Goal: Find specific page/section: Find specific page/section

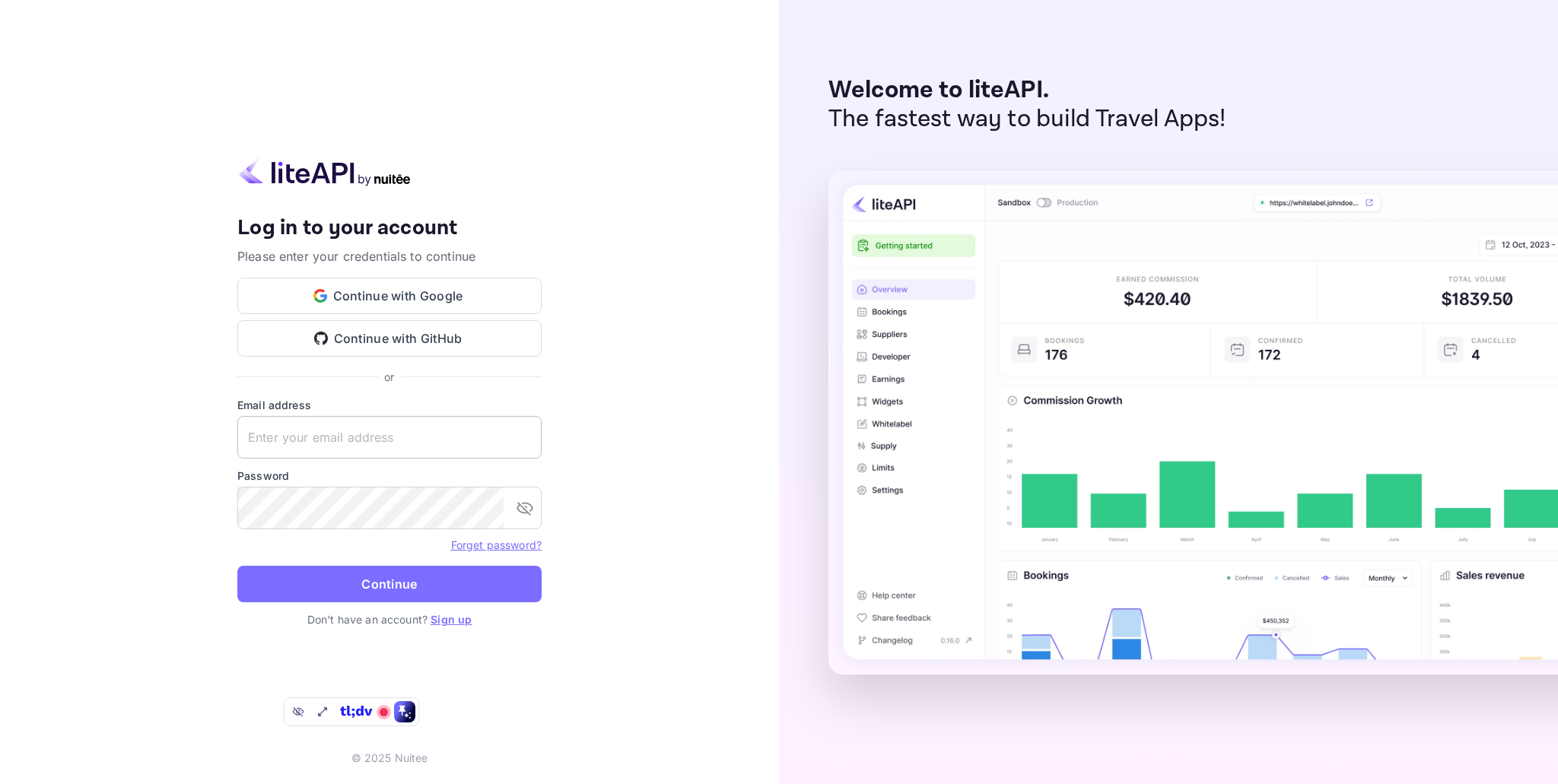
click at [403, 418] on input "text" at bounding box center [389, 437] width 304 height 43
click at [0, 783] on com-1password-button at bounding box center [0, 784] width 0 height 0
type input "[DOMAIN_NAME][EMAIL_ADDRESS][DOMAIN_NAME]"
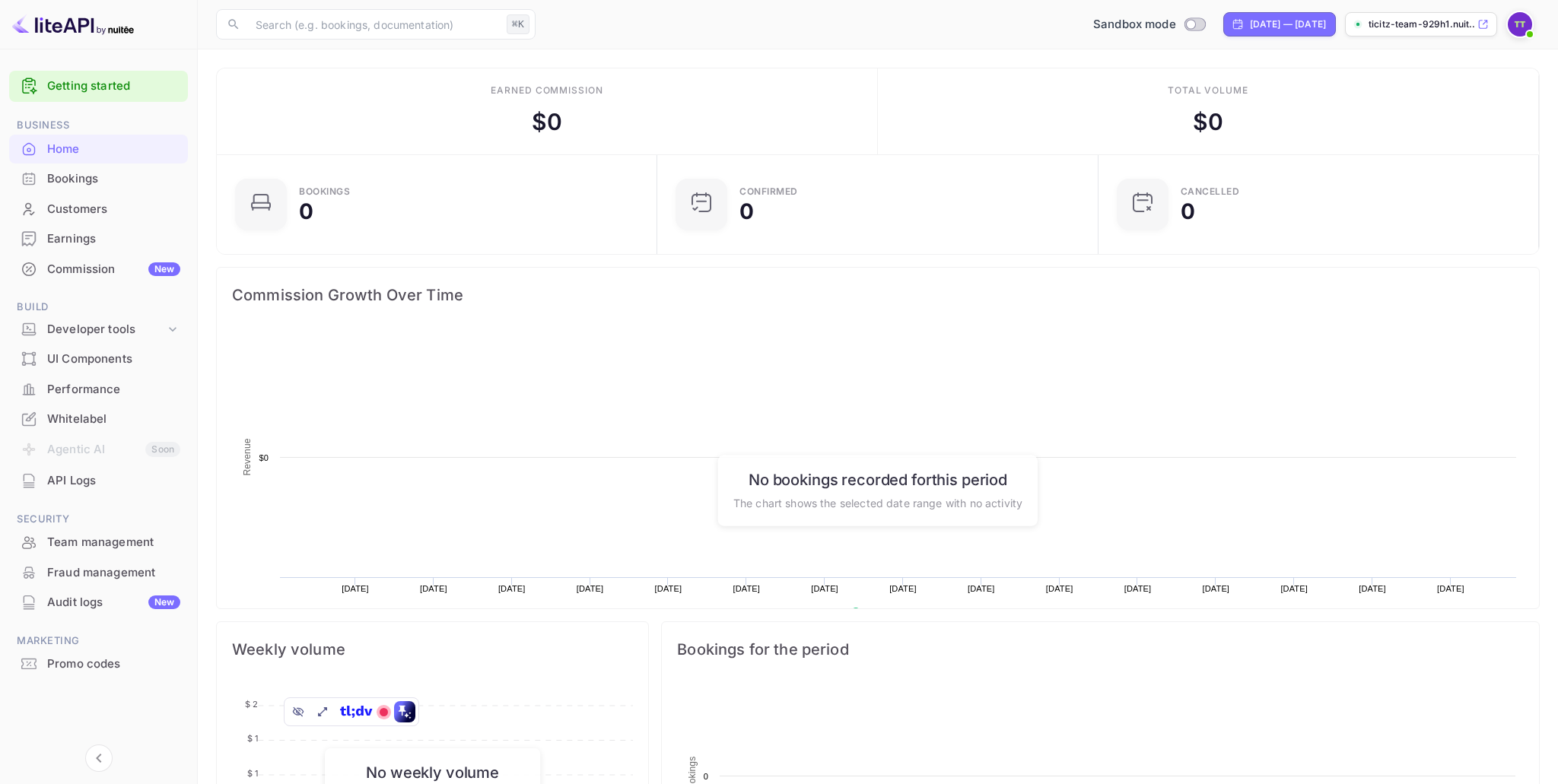
scroll to position [247, 431]
click at [162, 332] on div "Developer tools" at bounding box center [105, 329] width 118 height 17
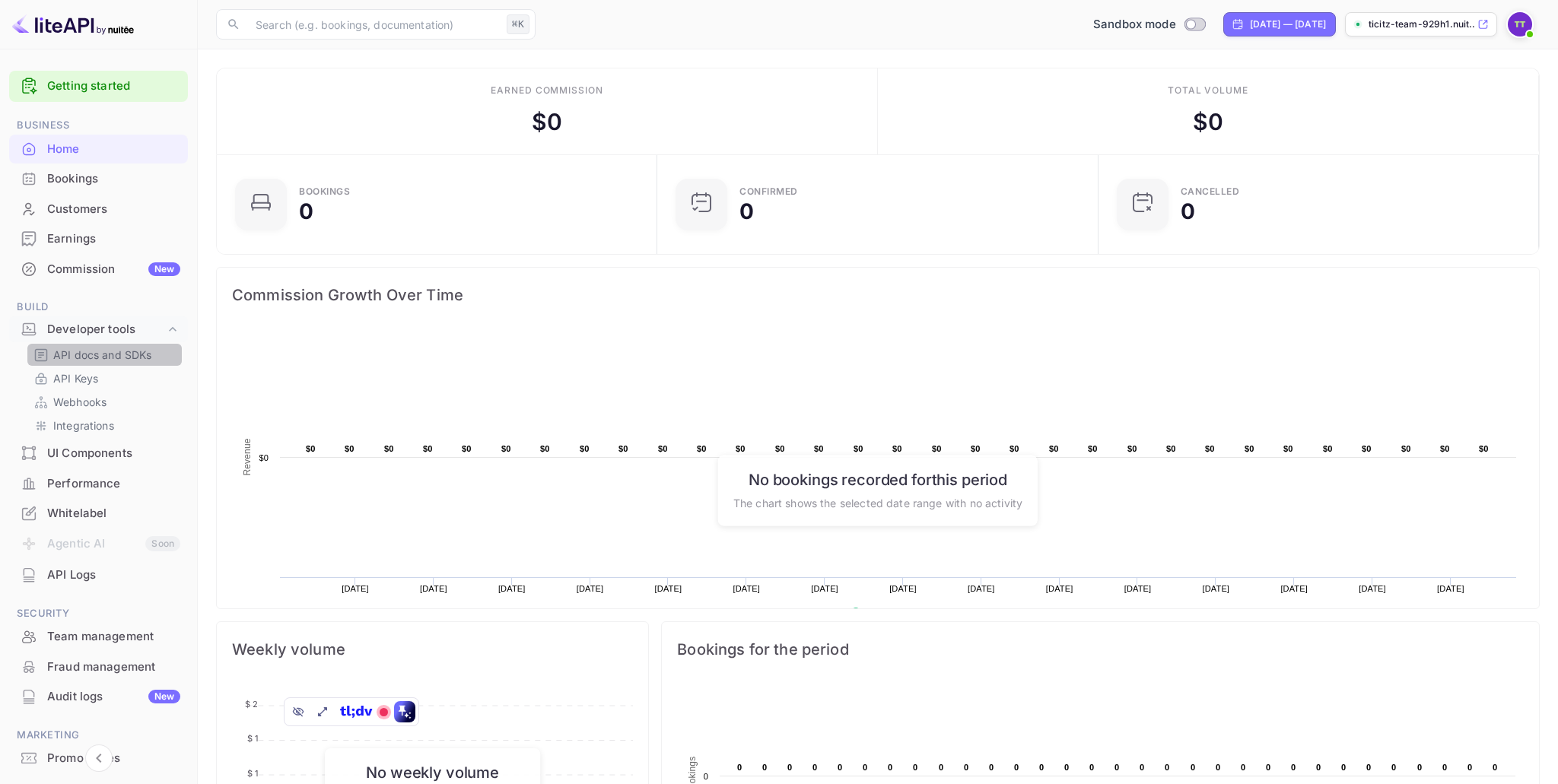
click at [108, 360] on p "API docs and SDKs" at bounding box center [102, 355] width 99 height 16
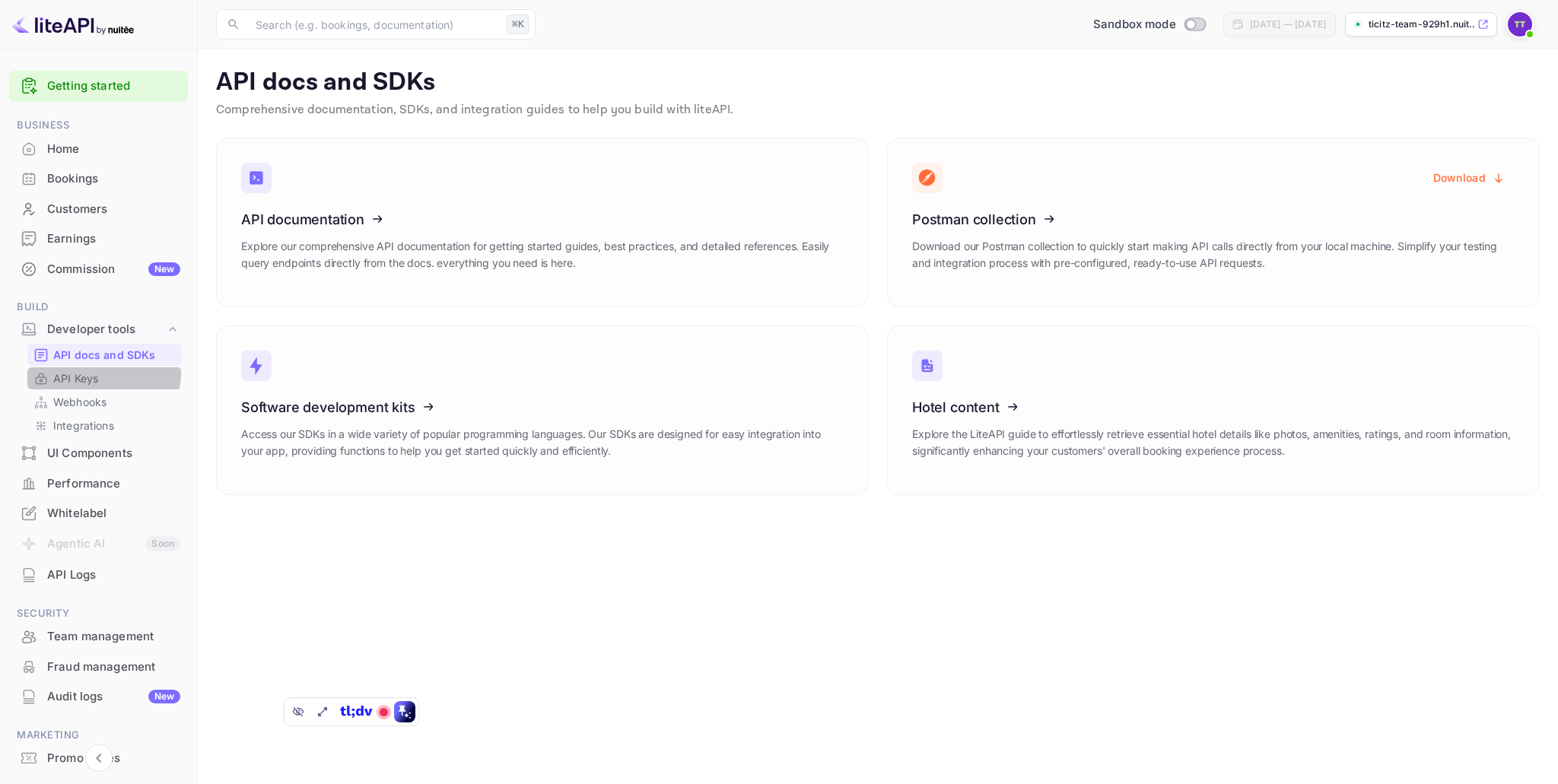
click at [103, 374] on link "API Keys" at bounding box center [105, 378] width 142 height 16
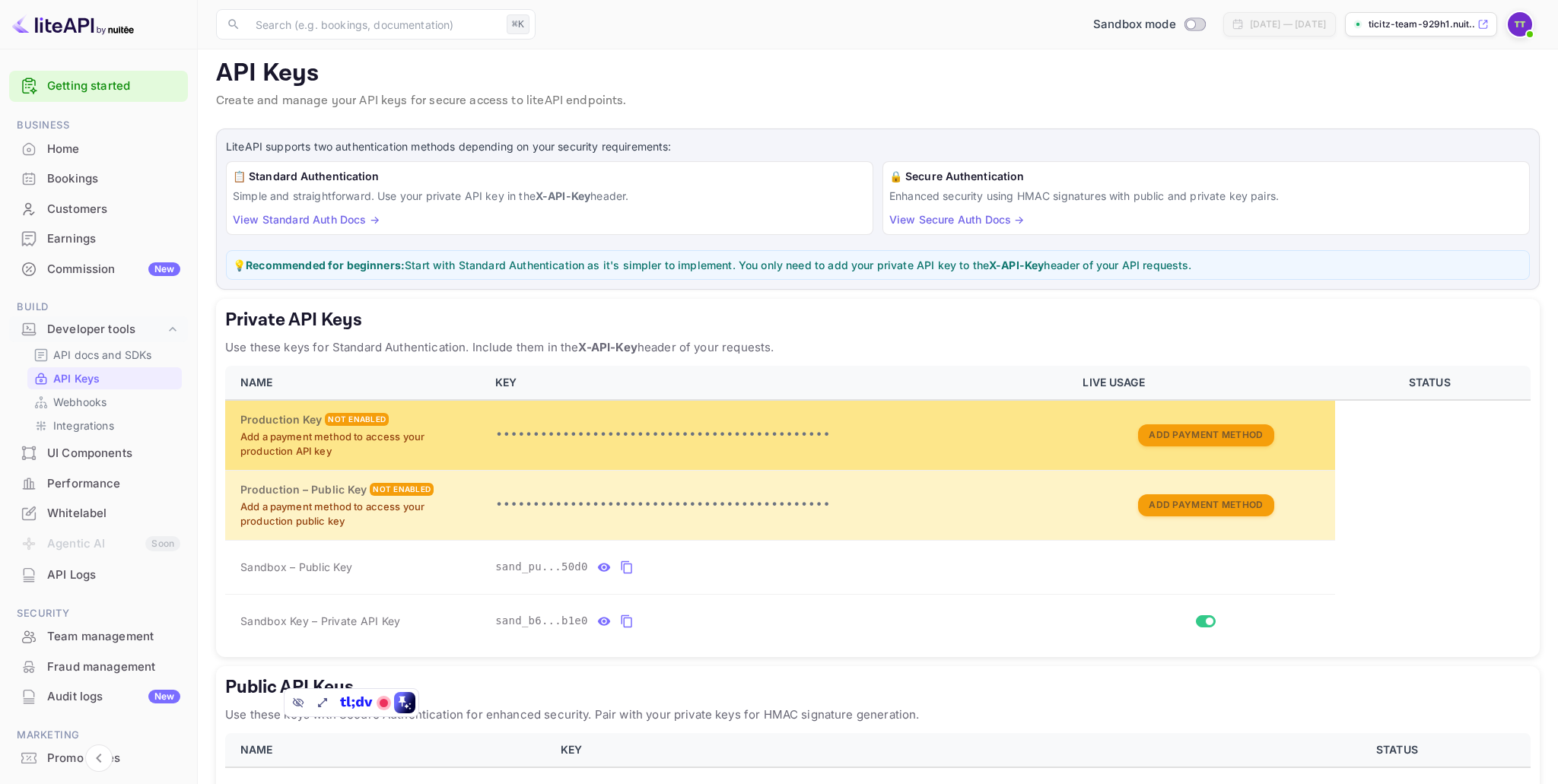
scroll to position [129, 0]
